Goal: Task Accomplishment & Management: Use online tool/utility

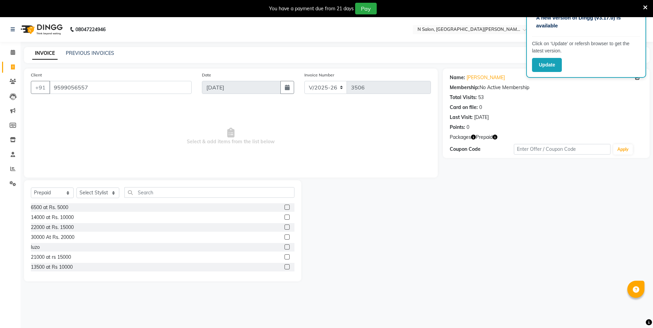
select select "3472"
select select "P"
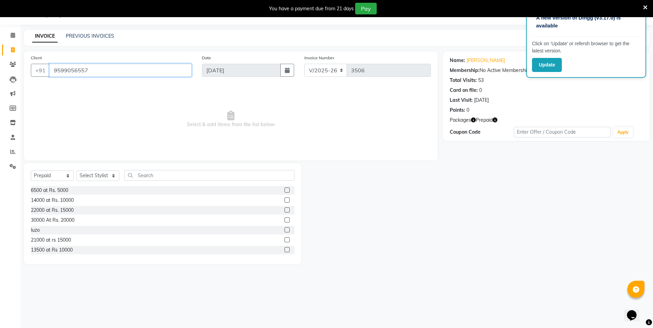
click at [132, 68] on input "9599056557" at bounding box center [120, 70] width 142 height 13
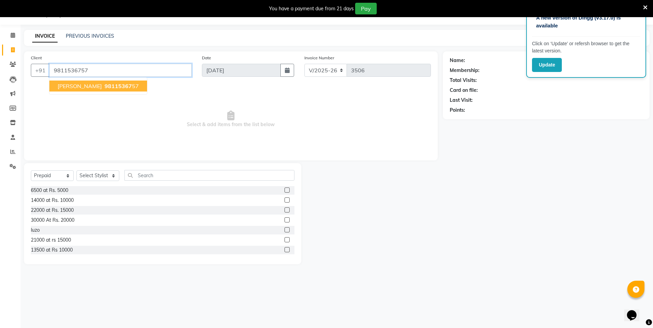
type input "9811536757"
click at [131, 86] on ngb-highlight "98115367 57" at bounding box center [121, 86] width 36 height 7
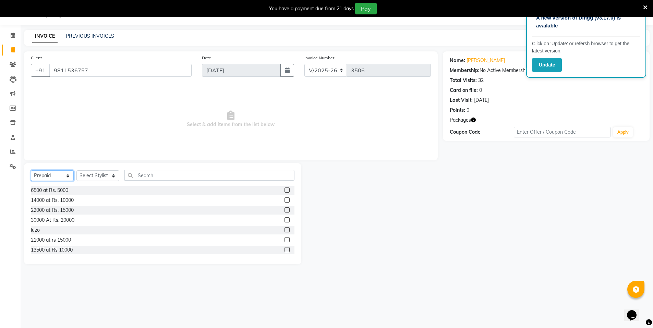
click at [52, 179] on select "Select Service Product Membership Package Voucher Prepaid Gift Card" at bounding box center [52, 175] width 43 height 11
select select "service"
click at [31, 170] on select "Select Service Product Membership Package Voucher Prepaid Gift Card" at bounding box center [52, 175] width 43 height 11
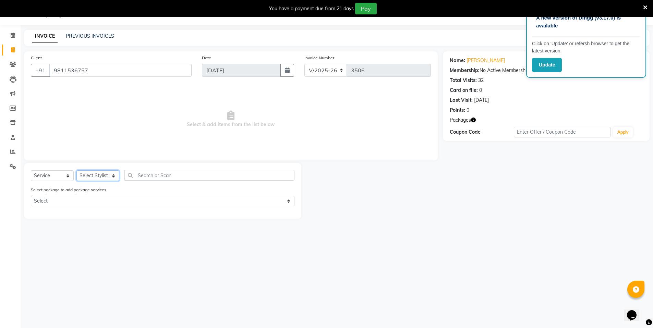
click at [83, 180] on select "Select Stylist [PERSON_NAME] disha [PERSON_NAME] MANAGER MD..... Pradeep Rahul …" at bounding box center [97, 175] width 43 height 11
select select "15667"
click at [76, 170] on select "Select Stylist [PERSON_NAME] disha [PERSON_NAME] MANAGER MD..... Pradeep Rahul …" at bounding box center [97, 175] width 43 height 11
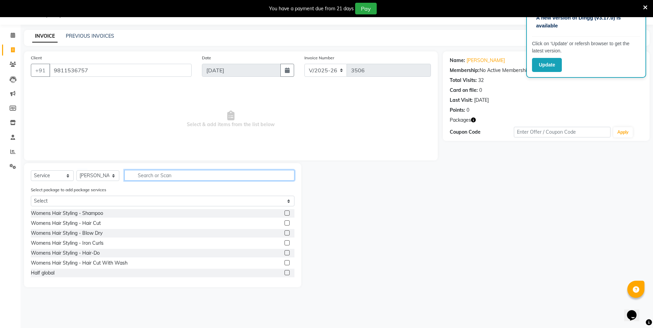
click at [147, 179] on input "text" at bounding box center [209, 175] width 170 height 11
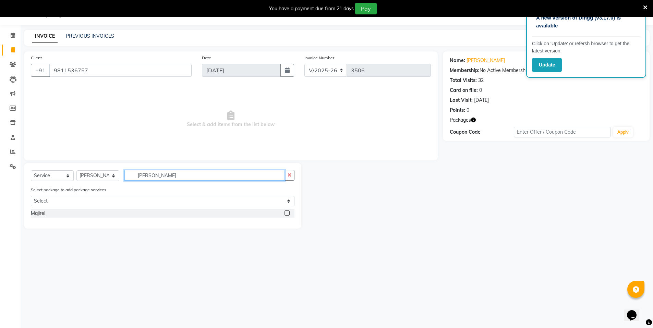
type input "[PERSON_NAME]"
click at [285, 213] on label at bounding box center [286, 212] width 5 height 5
click at [285, 213] on input "checkbox" at bounding box center [286, 213] width 4 height 4
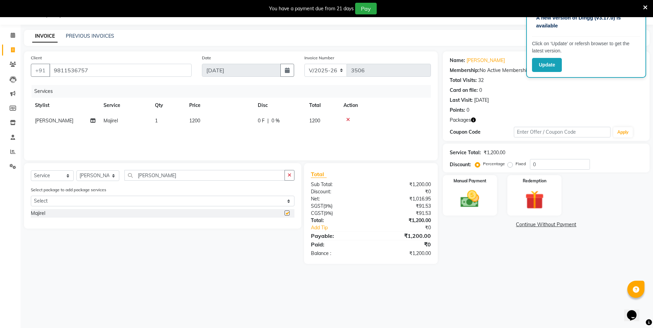
checkbox input "false"
click at [472, 120] on icon "button" at bounding box center [473, 120] width 5 height 5
click at [537, 196] on img at bounding box center [534, 200] width 32 height 24
click at [530, 227] on span "Package 1" at bounding box center [525, 226] width 24 height 8
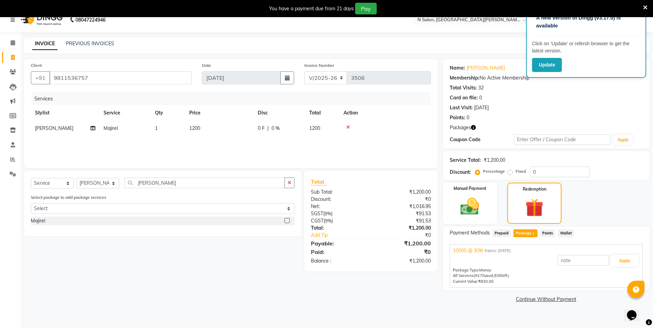
scroll to position [17, 0]
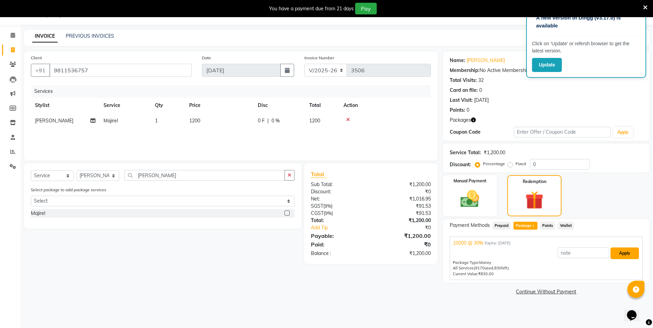
click at [637, 255] on button "Apply" at bounding box center [624, 253] width 28 height 12
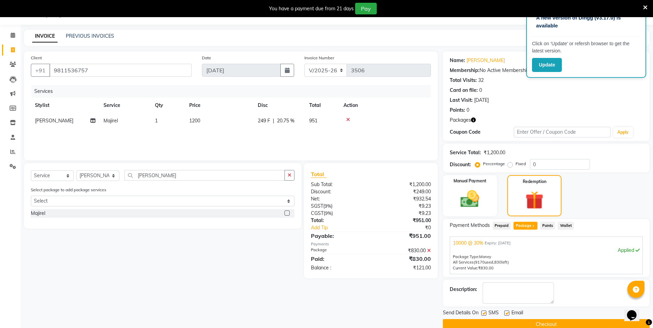
click at [429, 250] on icon at bounding box center [429, 250] width 4 height 5
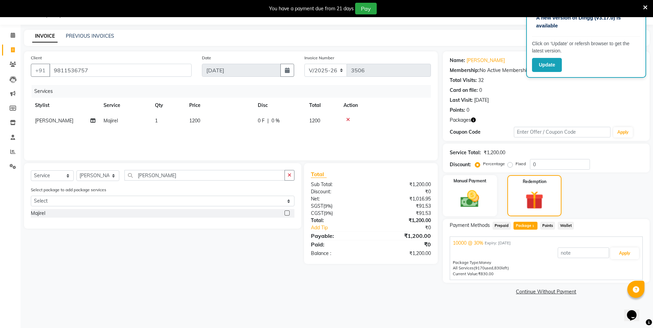
click at [645, 8] on icon at bounding box center [645, 7] width 4 height 6
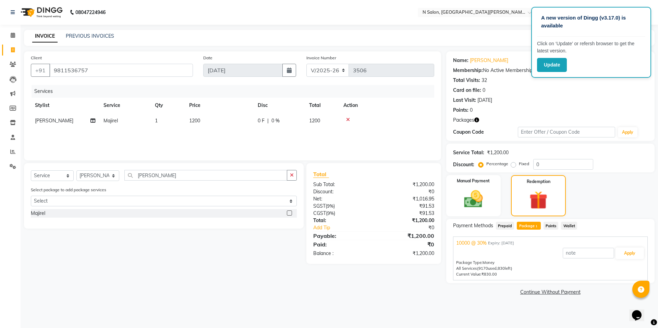
click at [347, 119] on icon at bounding box center [348, 119] width 4 height 5
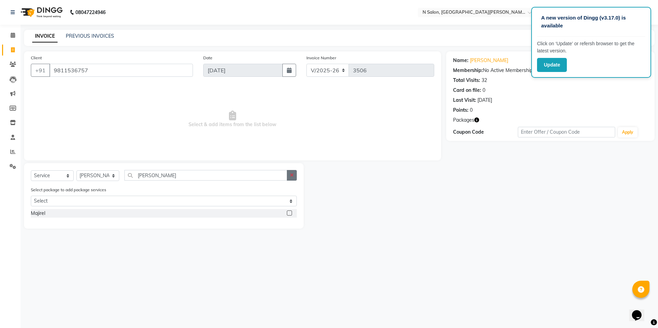
click at [290, 176] on icon "button" at bounding box center [292, 175] width 4 height 5
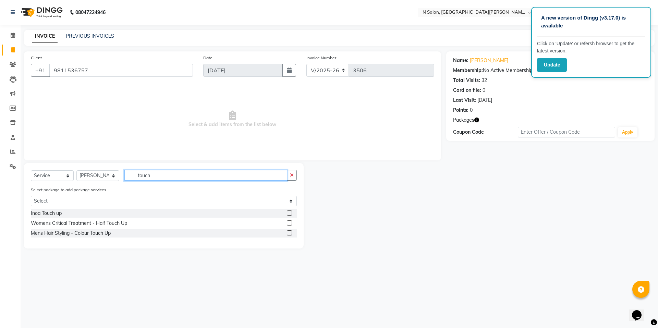
type input "touch"
click at [290, 223] on label at bounding box center [289, 222] width 5 height 5
click at [290, 223] on input "checkbox" at bounding box center [289, 223] width 4 height 4
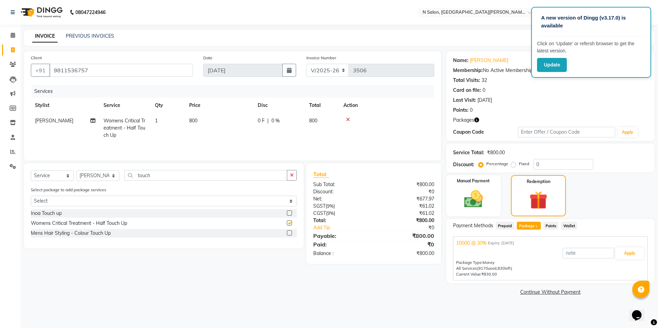
checkbox input "false"
click at [628, 255] on button "Apply" at bounding box center [629, 253] width 28 height 12
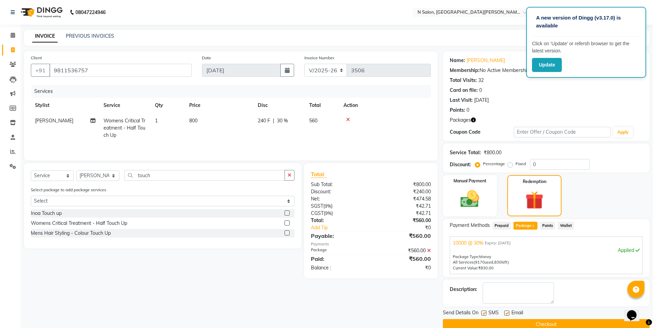
click at [196, 126] on td "800" at bounding box center [219, 128] width 69 height 30
select select "15667"
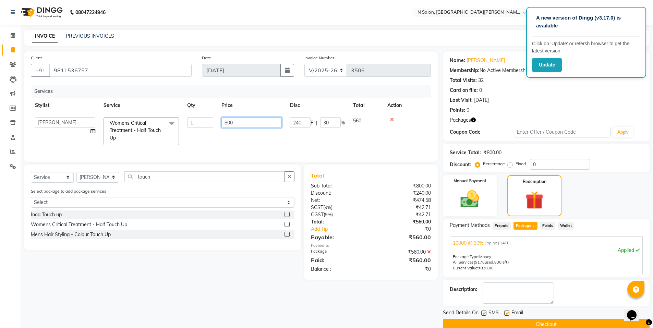
click at [229, 122] on input "800" at bounding box center [251, 122] width 60 height 11
type input "1000"
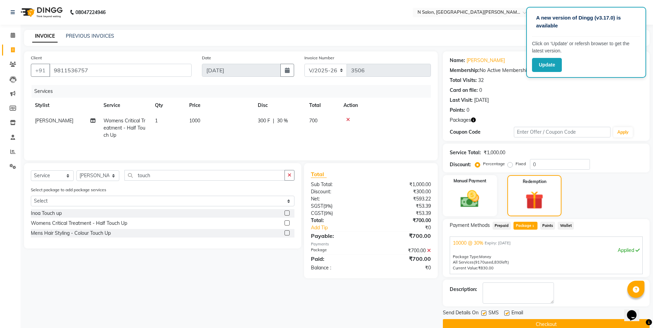
click at [250, 146] on div "Services Stylist Service Qty Price Disc Total Action [PERSON_NAME] Womens Criti…" at bounding box center [231, 119] width 400 height 69
click at [232, 126] on td "1000" at bounding box center [219, 128] width 69 height 30
select select "15667"
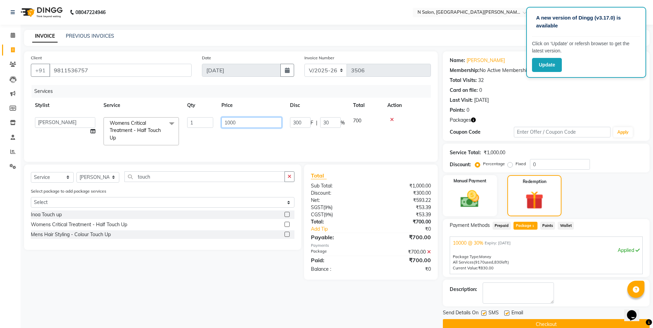
click at [232, 125] on input "1000" at bounding box center [251, 122] width 60 height 11
type input "1100"
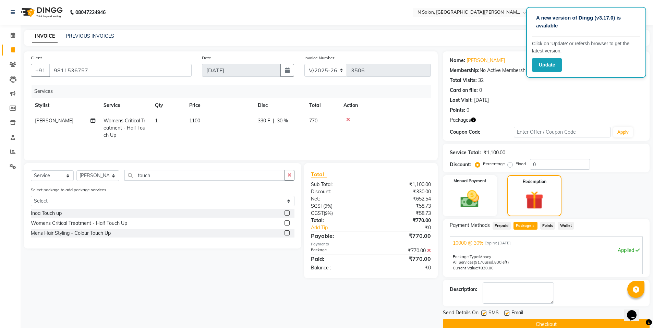
click at [256, 140] on tr "[PERSON_NAME] Womens Critical Treatment - Half Touch Up 1 1100 330 F | 30 % 770" at bounding box center [231, 128] width 400 height 30
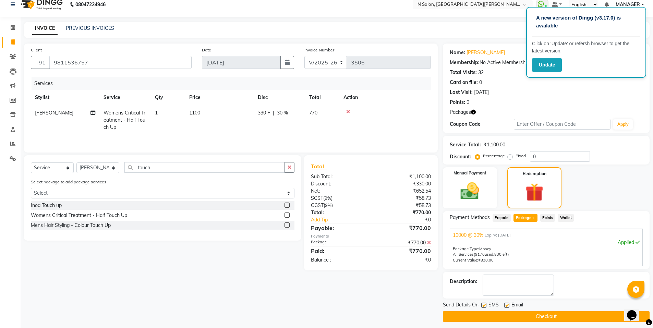
scroll to position [12, 0]
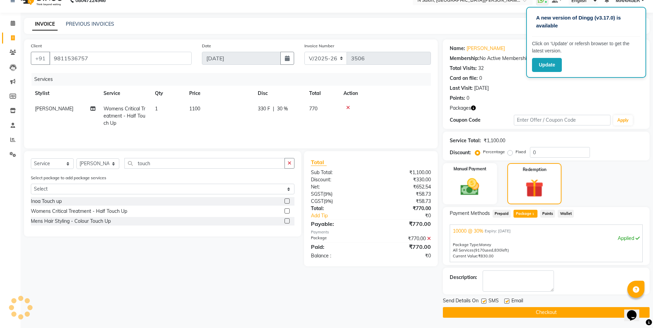
click at [211, 109] on td "1100" at bounding box center [219, 116] width 69 height 30
select select "15667"
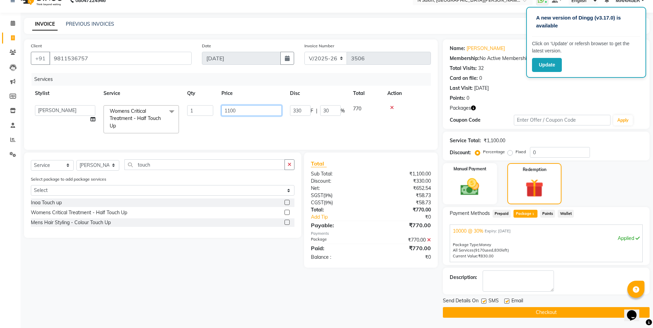
click at [233, 112] on input "1100" at bounding box center [251, 110] width 60 height 11
type input "1150"
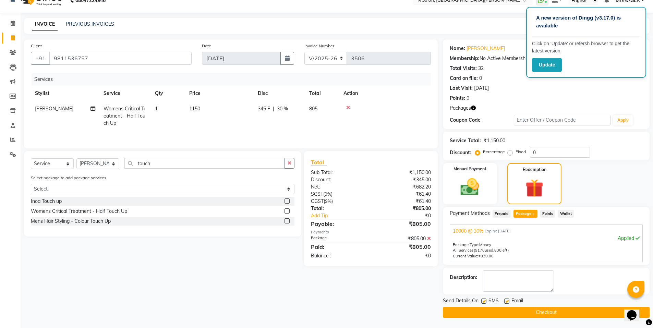
click at [280, 139] on div "Services Stylist Service Qty Price Disc Total Action [PERSON_NAME] Womens Criti…" at bounding box center [231, 107] width 400 height 69
click at [237, 111] on td "1150" at bounding box center [219, 116] width 69 height 30
select select "15667"
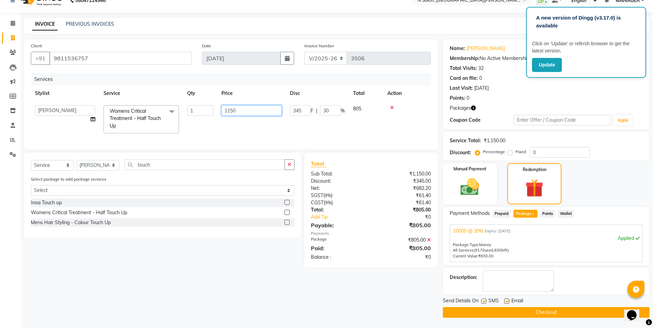
click at [237, 111] on input "1150" at bounding box center [251, 110] width 60 height 11
type input "1170"
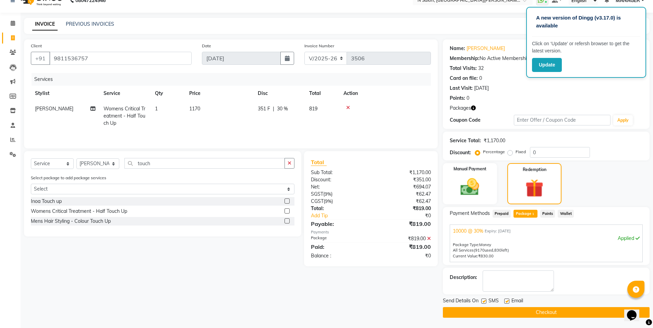
click at [239, 129] on td "1170" at bounding box center [219, 116] width 69 height 30
select select "15667"
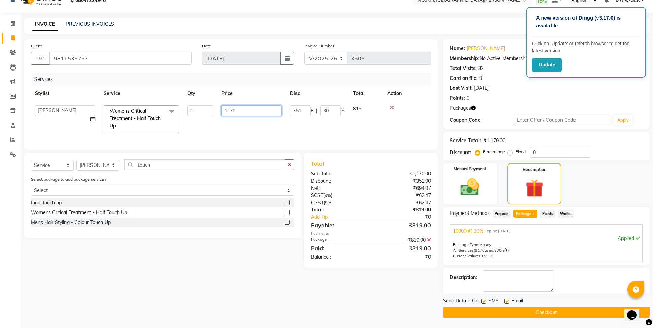
click at [246, 111] on input "1170" at bounding box center [251, 110] width 60 height 11
type input "1180"
click at [249, 136] on div "Services Stylist Service Qty Price Disc Total Action [PERSON_NAME] disha [PERSO…" at bounding box center [231, 108] width 400 height 70
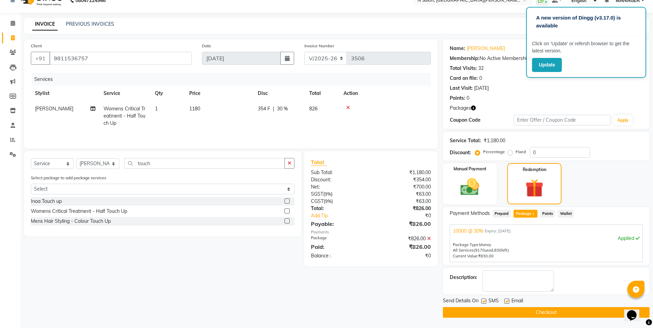
click at [234, 123] on td "1180" at bounding box center [219, 116] width 69 height 30
select select "15667"
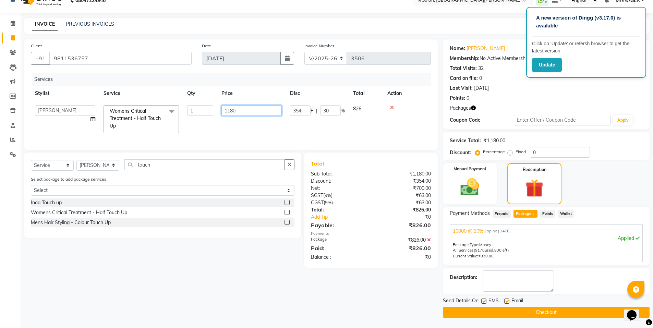
click at [243, 113] on input "1180" at bounding box center [251, 110] width 60 height 11
type input "1185"
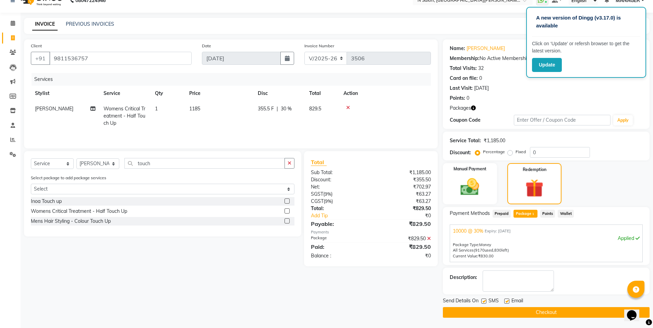
click at [249, 131] on div "Services Stylist Service Qty Price Disc Total Action [PERSON_NAME] Womens Criti…" at bounding box center [231, 107] width 400 height 69
click at [521, 314] on button "Checkout" at bounding box center [546, 312] width 207 height 11
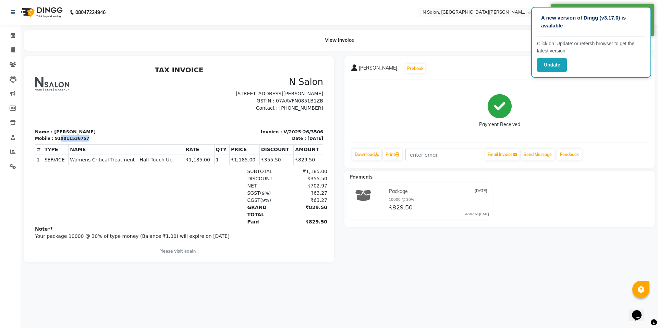
drag, startPoint x: 56, startPoint y: 138, endPoint x: 88, endPoint y: 141, distance: 31.6
click at [88, 141] on div "Mobile : 919811536757" at bounding box center [105, 138] width 140 height 6
copy div "9811536757"
click at [8, 52] on span at bounding box center [13, 50] width 12 height 8
select select "service"
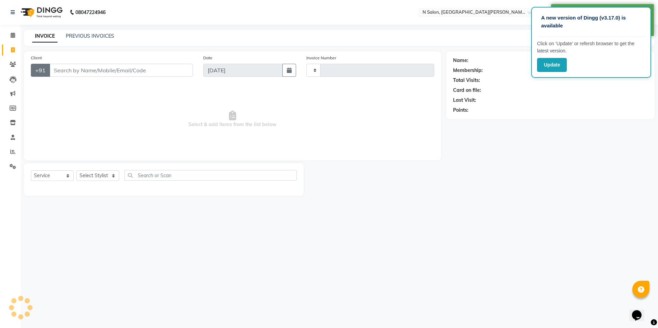
type input "3507"
select select "3472"
select select "P"
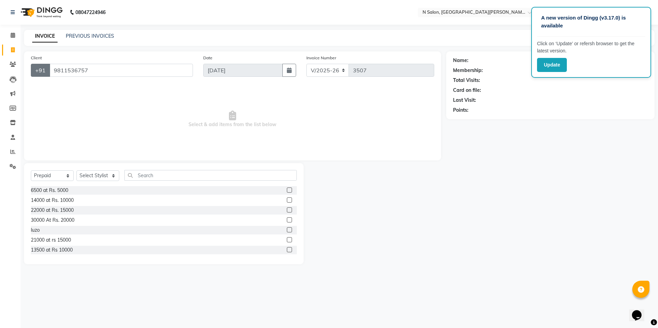
type input "9811536757"
click at [48, 174] on select "Select Service Product Membership Package Voucher Prepaid Gift Card" at bounding box center [52, 175] width 43 height 11
select select "service"
click at [31, 170] on select "Select Service Product Membership Package Voucher Prepaid Gift Card" at bounding box center [52, 175] width 43 height 11
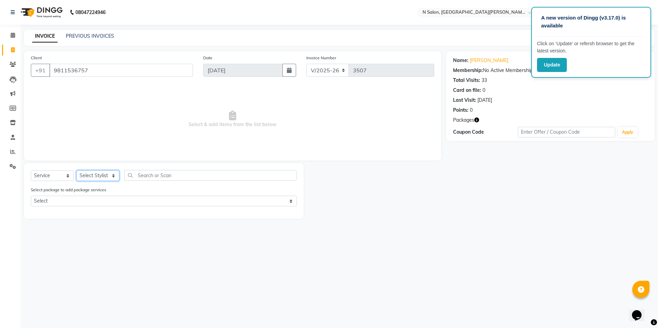
click at [79, 179] on select "Select Stylist [PERSON_NAME] disha [PERSON_NAME] MANAGER MD..... Pradeep Rahul …" at bounding box center [97, 175] width 43 height 11
select select "15667"
click at [76, 170] on select "Select Stylist [PERSON_NAME] disha [PERSON_NAME] MANAGER MD..... Pradeep Rahul …" at bounding box center [97, 175] width 43 height 11
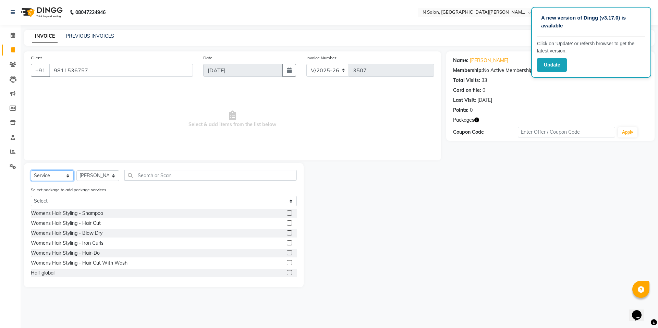
click at [50, 177] on select "Select Service Product Membership Package Voucher Prepaid Gift Card" at bounding box center [52, 175] width 43 height 11
select select "P"
click at [31, 170] on select "Select Service Product Membership Package Voucher Prepaid Gift Card" at bounding box center [52, 175] width 43 height 11
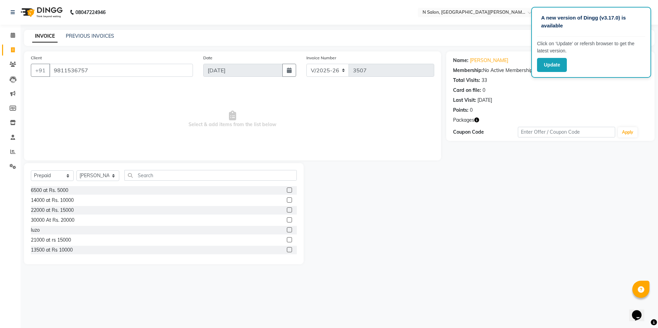
click at [287, 190] on label at bounding box center [289, 189] width 5 height 5
click at [287, 190] on input "checkbox" at bounding box center [289, 190] width 4 height 4
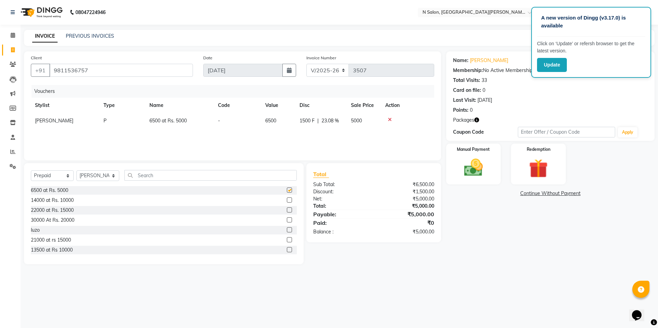
checkbox input "false"
click at [466, 173] on img at bounding box center [473, 167] width 32 height 23
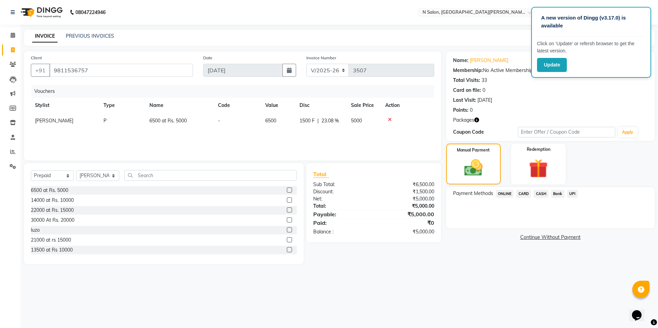
click at [544, 193] on span "CASH" at bounding box center [540, 194] width 15 height 8
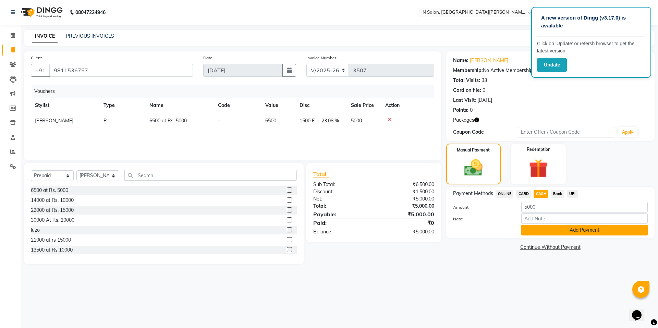
click at [543, 233] on button "Add Payment" at bounding box center [584, 230] width 126 height 11
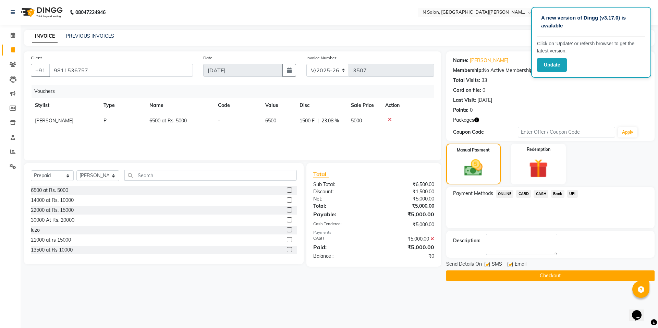
click at [537, 274] on button "Checkout" at bounding box center [550, 275] width 208 height 11
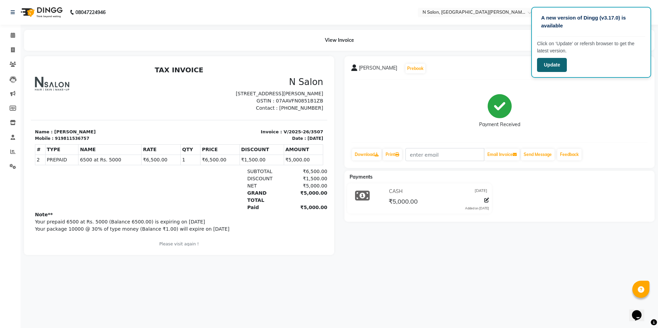
click at [542, 65] on button "Update" at bounding box center [552, 65] width 30 height 14
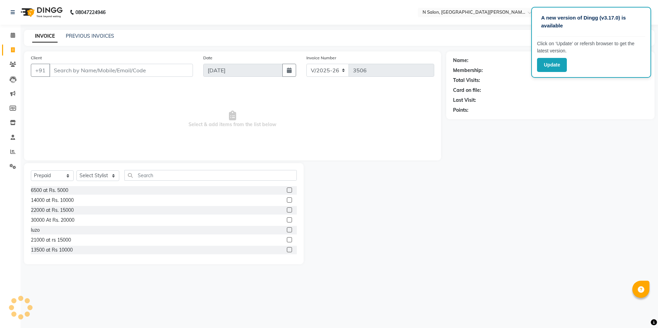
select select "3472"
select select "P"
drag, startPoint x: 0, startPoint y: 0, endPoint x: 80, endPoint y: 35, distance: 87.3
click at [80, 35] on link "PREVIOUS INVOICES" at bounding box center [90, 36] width 48 height 6
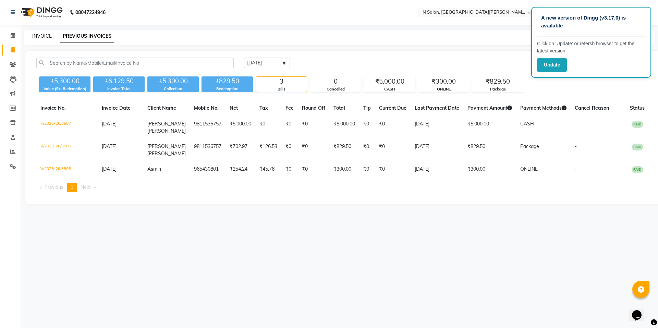
click at [46, 37] on link "INVOICE" at bounding box center [42, 36] width 20 height 6
select select "service"
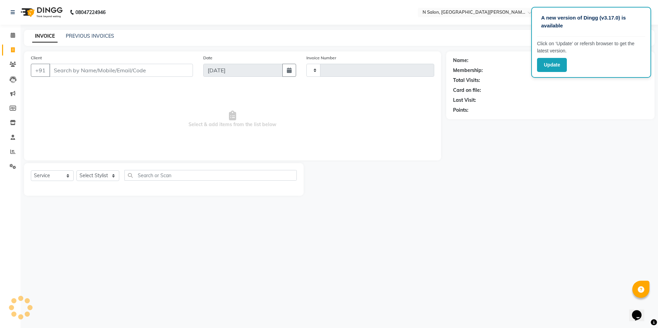
type input "3508"
select select "3472"
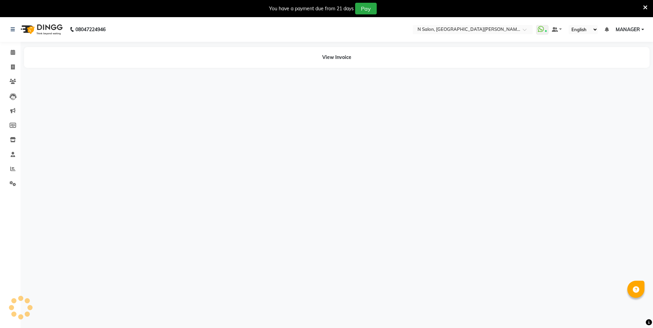
select select "en"
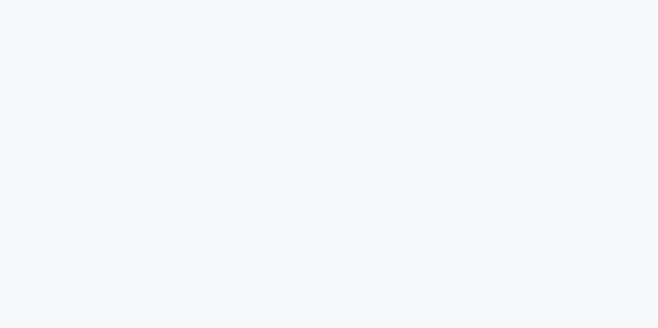
select select "3472"
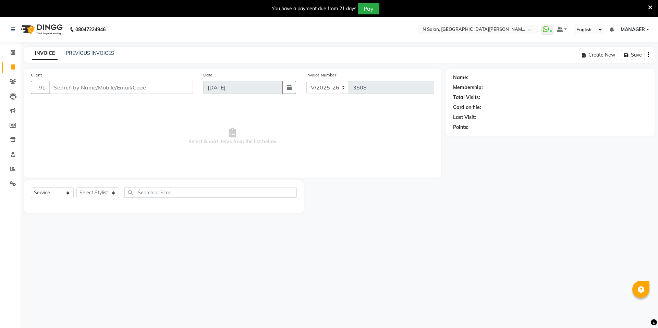
select select "P"
